Goal: Information Seeking & Learning: Learn about a topic

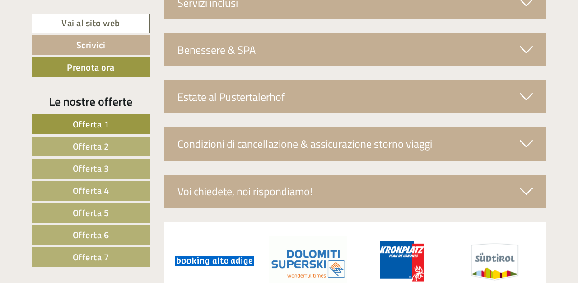
scroll to position [3073, 0]
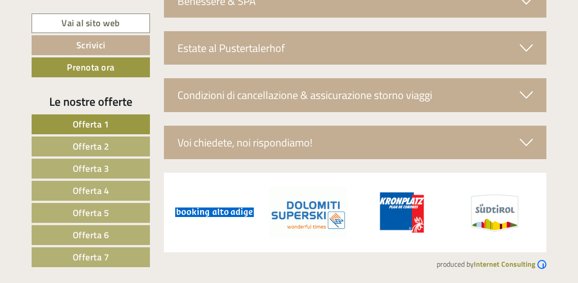
click at [87, 260] on span "Offerta 7" at bounding box center [91, 257] width 37 height 14
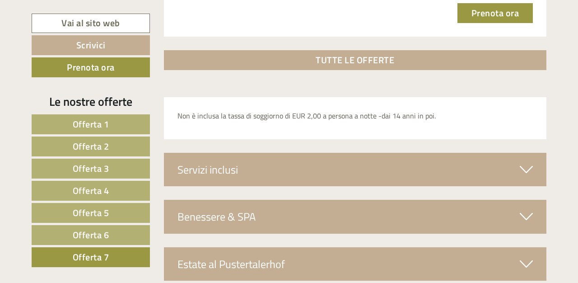
scroll to position [1400, 0]
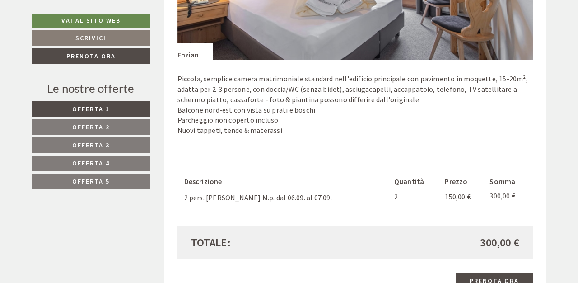
scroll to position [692, 0]
click at [120, 127] on link "Offerta 2" at bounding box center [91, 127] width 118 height 16
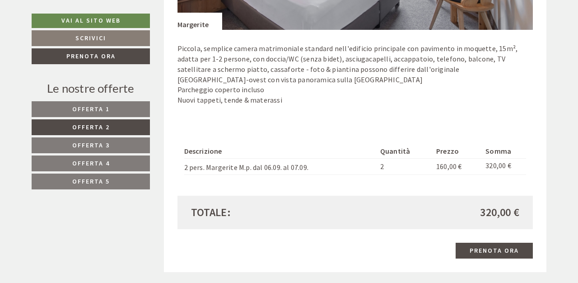
scroll to position [728, 0]
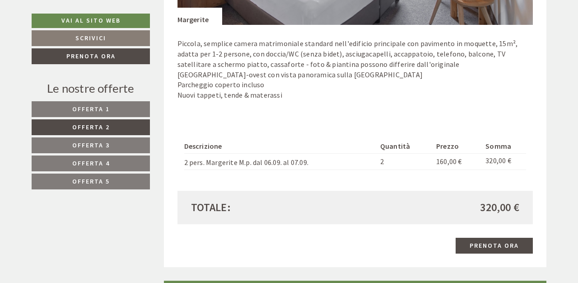
click at [86, 146] on span "Offerta 3" at bounding box center [90, 145] width 37 height 8
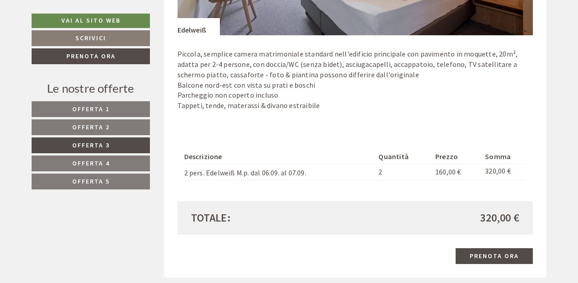
scroll to position [720, 0]
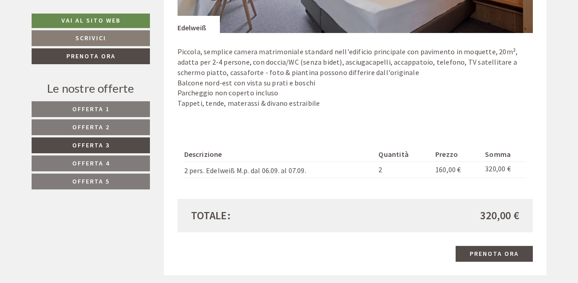
click at [81, 165] on span "Offerta 4" at bounding box center [90, 163] width 37 height 8
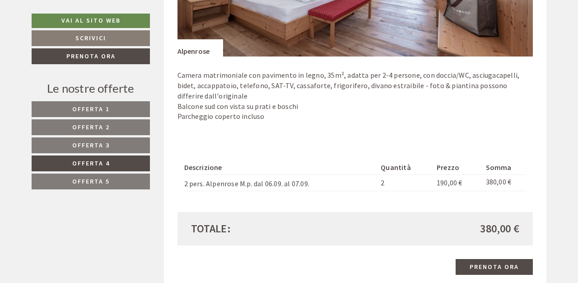
scroll to position [701, 0]
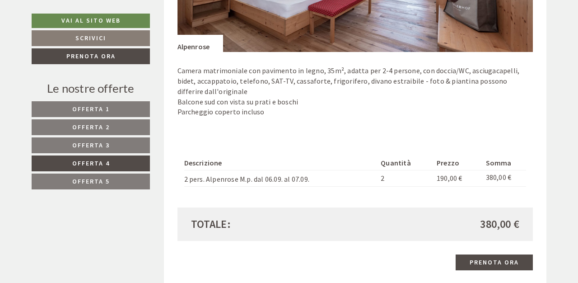
click at [79, 182] on span "Offerta 5" at bounding box center [90, 181] width 37 height 8
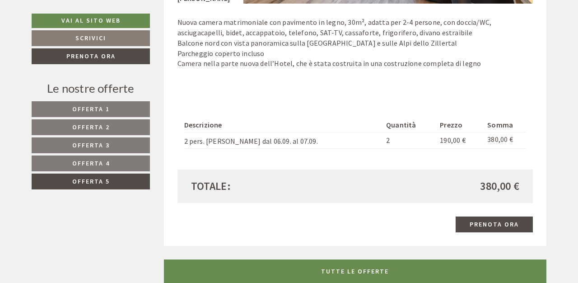
scroll to position [786, 0]
